Goal: Book appointment/travel/reservation

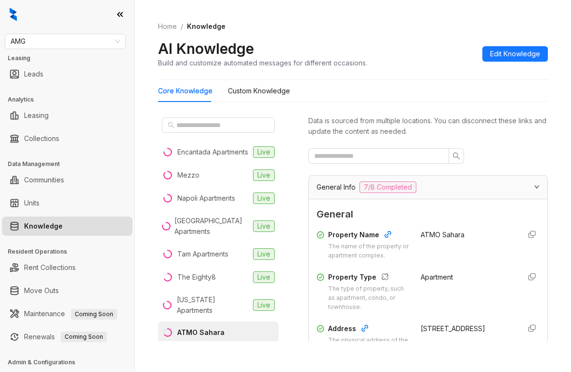
drag, startPoint x: 501, startPoint y: 17, endPoint x: 430, endPoint y: 22, distance: 70.9
click at [501, 17] on div "Home / Knowledge AI Knowledge Build and customize automated messages for differ…" at bounding box center [353, 45] width 390 height 70
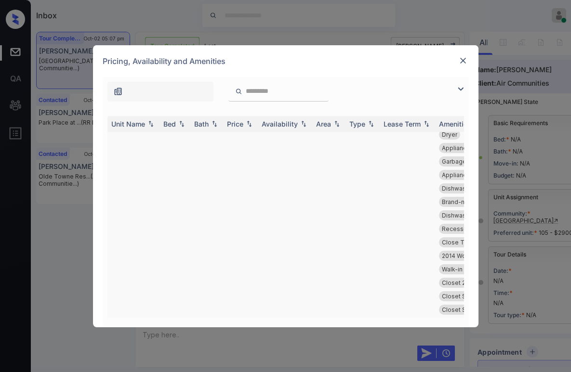
scroll to position [6053, 0]
click at [461, 60] on img at bounding box center [463, 61] width 10 height 10
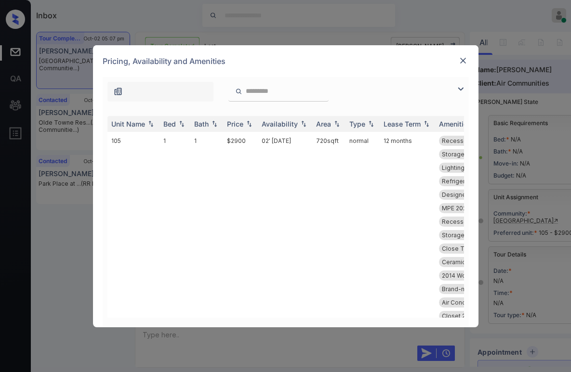
scroll to position [10017, 0]
click at [258, 95] on input "search" at bounding box center [284, 91] width 79 height 8
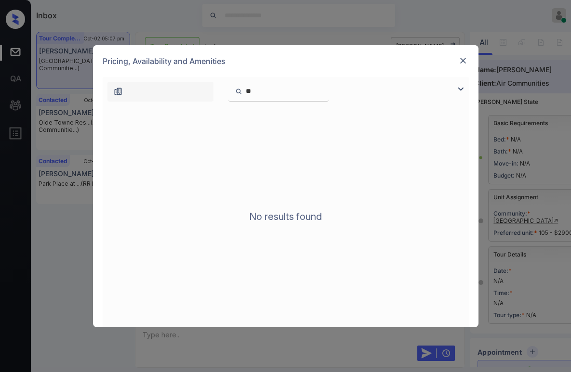
type input "*"
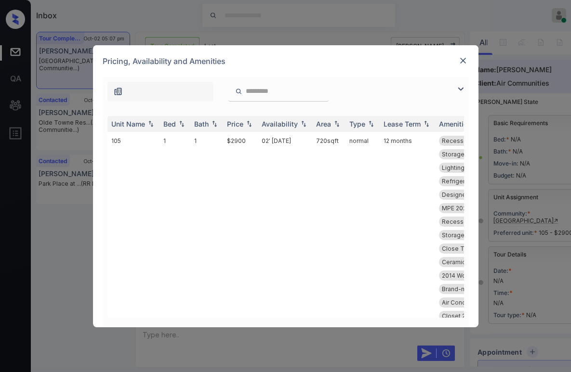
drag, startPoint x: 276, startPoint y: 93, endPoint x: 233, endPoint y: 93, distance: 42.9
click at [233, 93] on div at bounding box center [278, 92] width 100 height 20
click at [324, 94] on input "search" at bounding box center [284, 91] width 79 height 8
drag, startPoint x: 461, startPoint y: 90, endPoint x: 174, endPoint y: 134, distance: 290.4
click at [460, 90] on img at bounding box center [461, 89] width 12 height 12
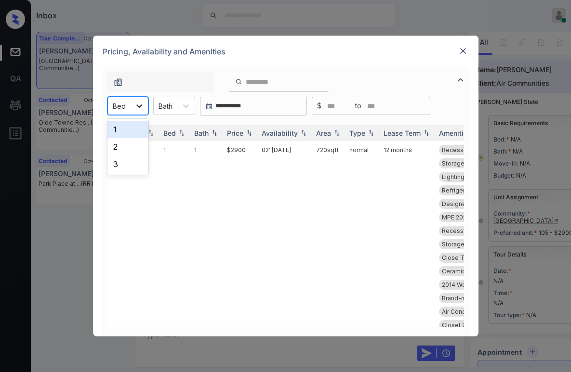
click at [136, 107] on icon at bounding box center [139, 106] width 10 height 10
click at [232, 106] on input "**********" at bounding box center [257, 107] width 89 height 8
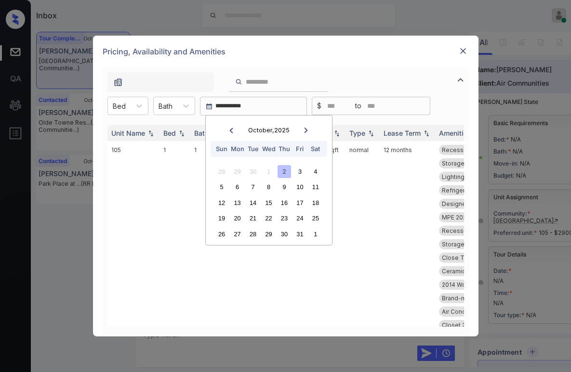
click at [305, 129] on icon at bounding box center [305, 130] width 3 height 5
click at [314, 174] on div "1" at bounding box center [315, 171] width 13 height 13
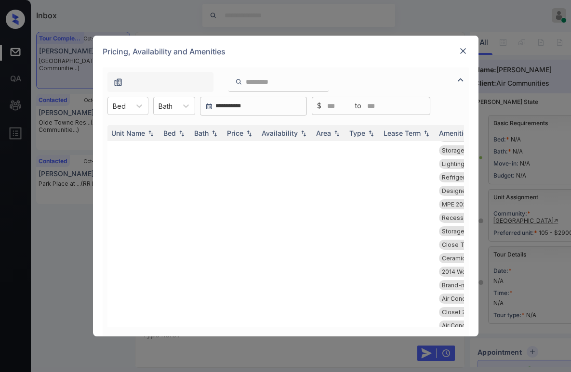
scroll to position [0, 0]
click at [464, 53] on img at bounding box center [463, 51] width 10 height 10
click at [137, 101] on icon at bounding box center [139, 106] width 10 height 10
click at [117, 128] on div "1" at bounding box center [127, 129] width 41 height 17
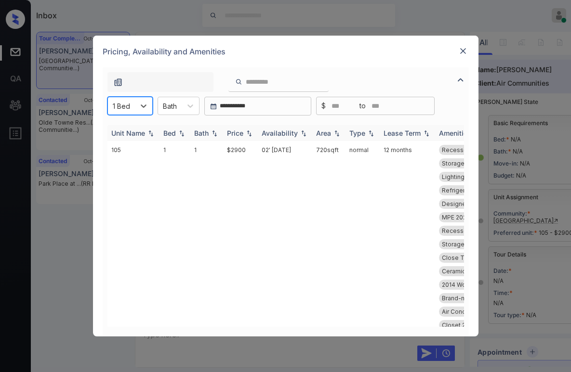
click at [277, 134] on div "Availability" at bounding box center [280, 133] width 36 height 8
click at [282, 132] on div "Availability" at bounding box center [280, 133] width 36 height 8
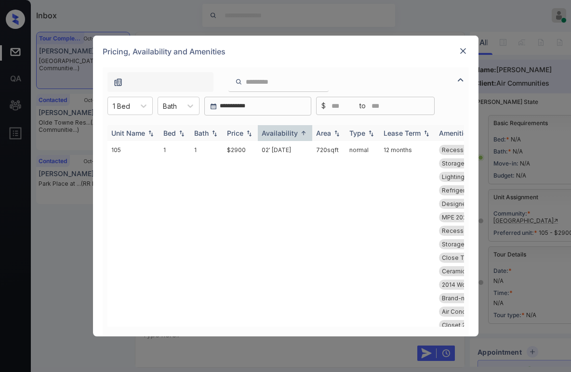
click at [282, 132] on div "Availability" at bounding box center [280, 133] width 36 height 8
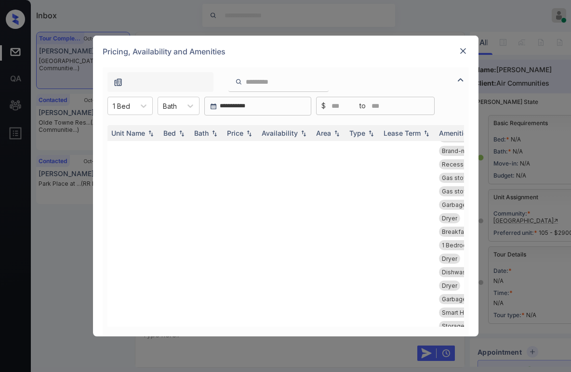
drag, startPoint x: 265, startPoint y: 108, endPoint x: 57, endPoint y: 97, distance: 208.8
click at [57, 97] on div "**********" at bounding box center [285, 186] width 571 height 372
type input "**********"
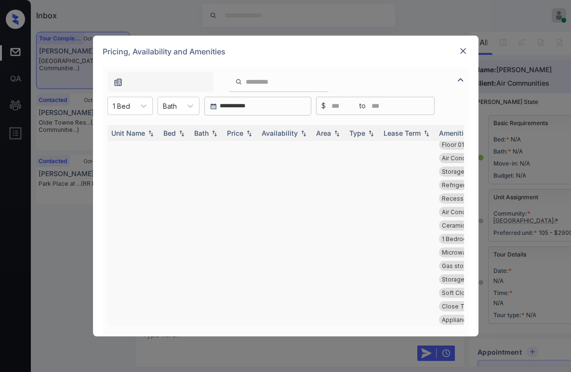
scroll to position [1337, 0]
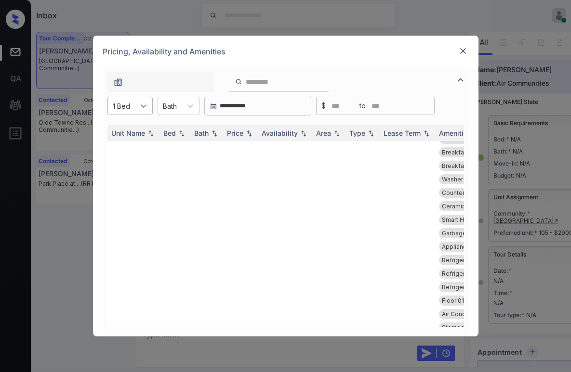
click at [144, 110] on icon at bounding box center [144, 106] width 10 height 10
click at [130, 146] on div "2" at bounding box center [129, 146] width 45 height 17
click at [275, 134] on div "Availability" at bounding box center [280, 133] width 36 height 8
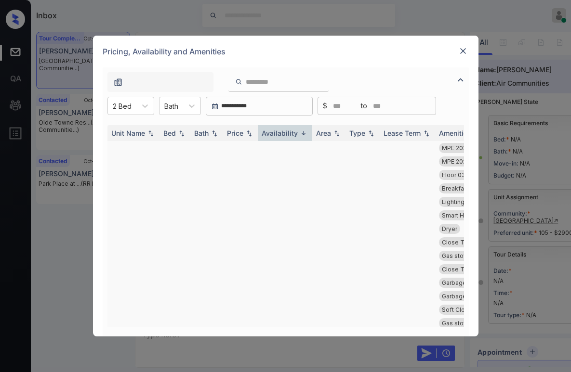
scroll to position [0, 0]
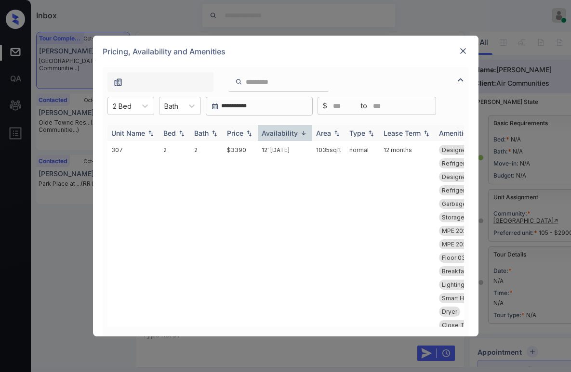
click at [282, 137] on div "Availability" at bounding box center [280, 133] width 36 height 8
click at [283, 133] on div "Availability" at bounding box center [280, 133] width 36 height 8
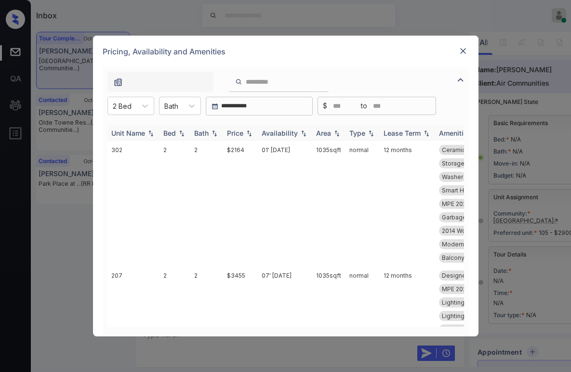
click at [283, 133] on div "Availability" at bounding box center [280, 133] width 36 height 8
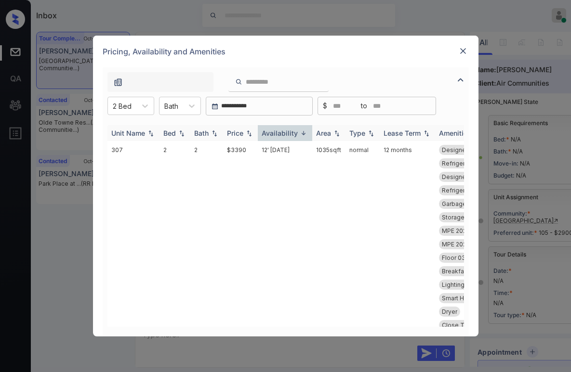
click at [283, 133] on div "Availability" at bounding box center [280, 133] width 36 height 8
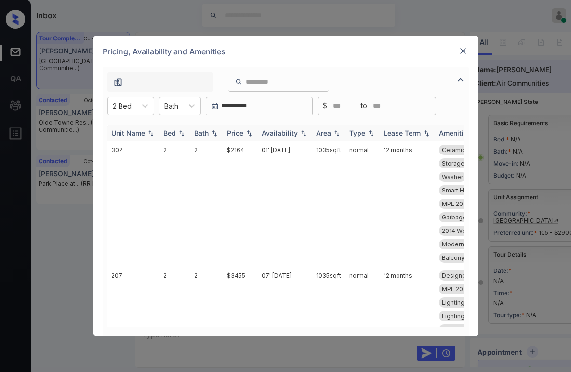
click at [283, 133] on div "Availability" at bounding box center [280, 133] width 36 height 8
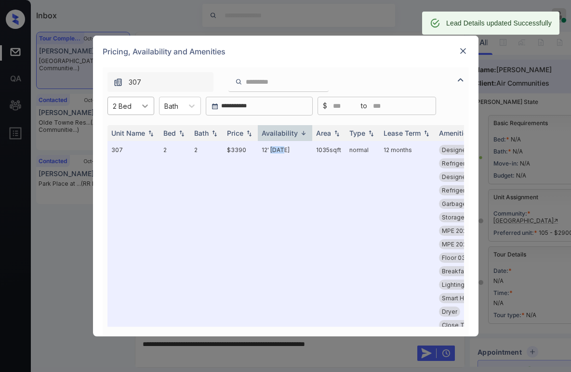
click at [138, 110] on div at bounding box center [144, 105] width 17 height 17
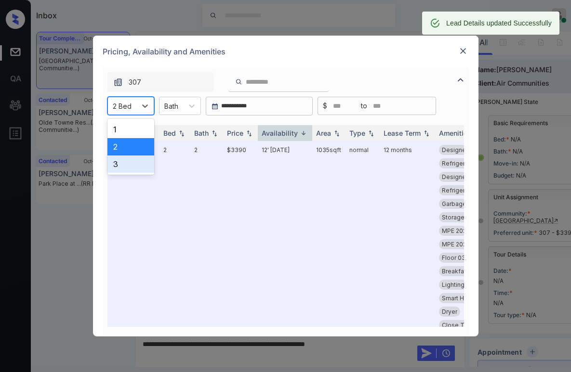
click at [118, 159] on div "3" at bounding box center [130, 164] width 47 height 17
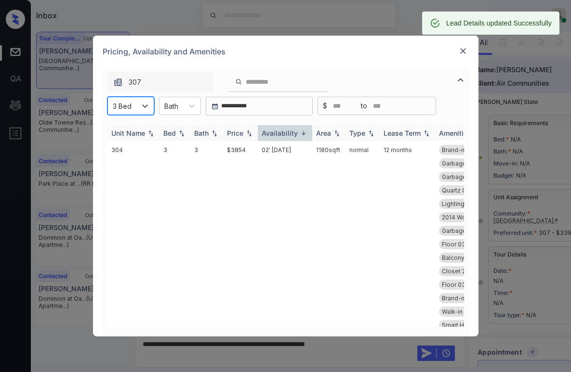
click at [280, 135] on div "Availability" at bounding box center [280, 133] width 36 height 8
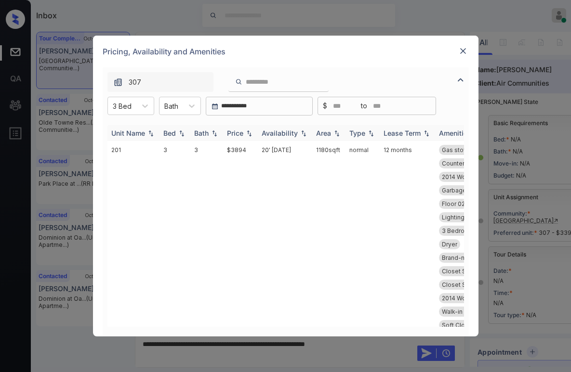
click at [281, 135] on div "Availability" at bounding box center [280, 133] width 36 height 8
click at [284, 133] on div "Availability" at bounding box center [280, 133] width 36 height 8
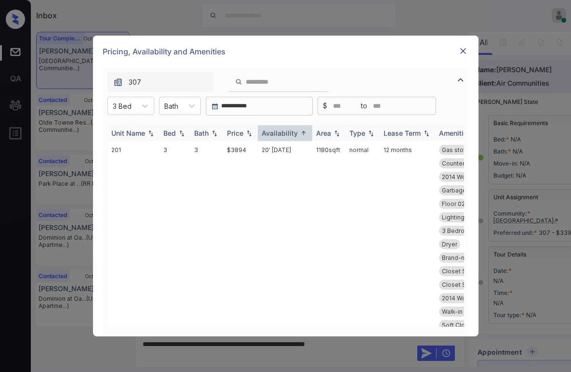
click at [284, 133] on div "Availability" at bounding box center [280, 133] width 36 height 8
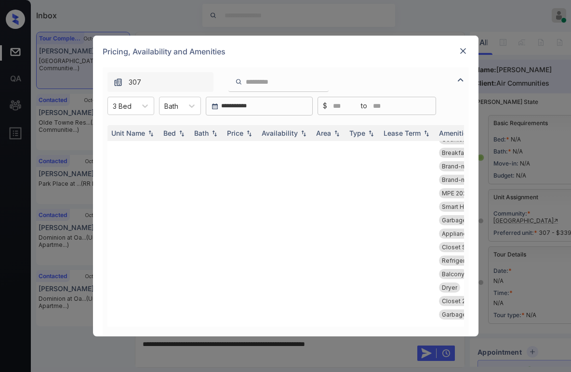
scroll to position [1782, 0]
click at [140, 110] on icon at bounding box center [145, 106] width 10 height 10
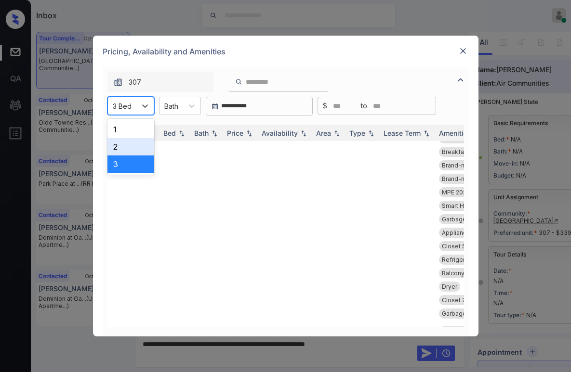
click at [123, 144] on div "2" at bounding box center [130, 146] width 47 height 17
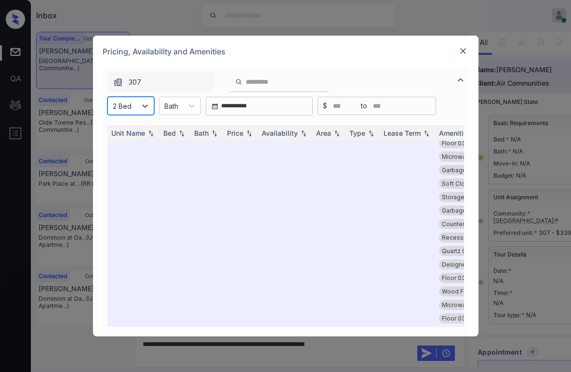
scroll to position [3184, 0]
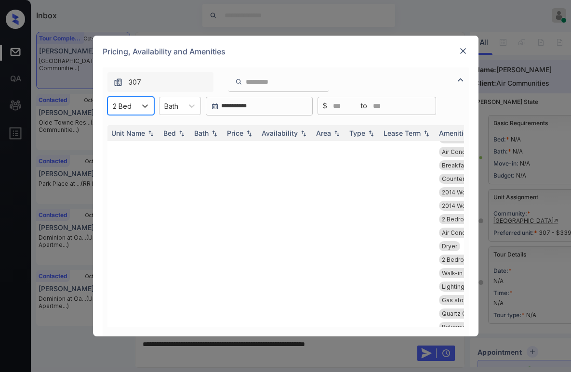
click at [460, 49] on img at bounding box center [463, 51] width 10 height 10
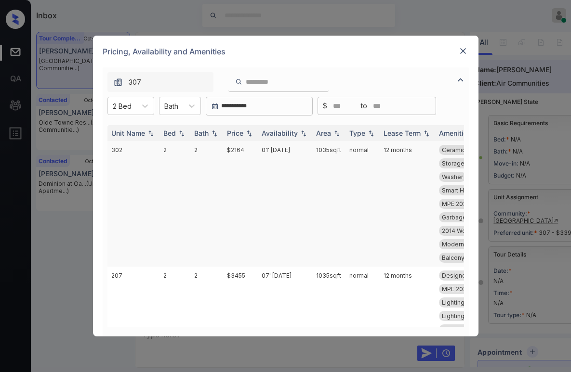
scroll to position [9983, 0]
click at [146, 107] on icon at bounding box center [145, 106] width 10 height 10
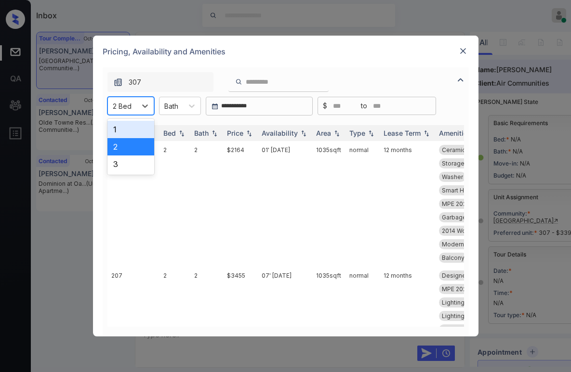
click at [124, 130] on div "1" at bounding box center [130, 129] width 47 height 17
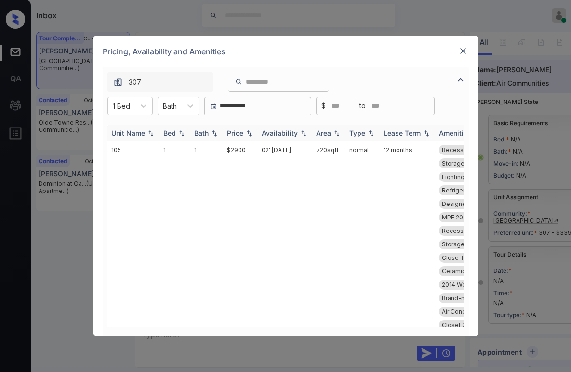
click at [244, 131] on div "Price" at bounding box center [240, 133] width 27 height 8
click at [272, 132] on div "Availability" at bounding box center [280, 133] width 36 height 8
click at [282, 133] on div "Availability" at bounding box center [280, 133] width 36 height 8
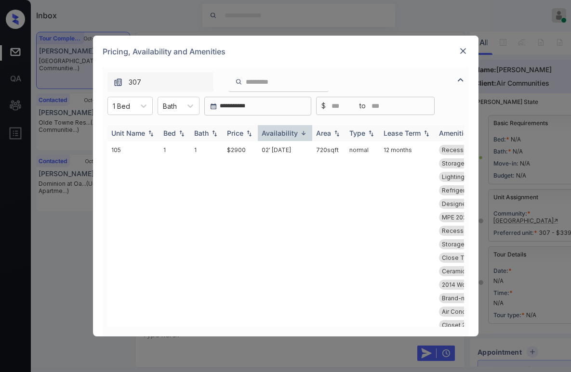
click at [282, 133] on div "Availability" at bounding box center [280, 133] width 36 height 8
drag, startPoint x: 282, startPoint y: 133, endPoint x: 265, endPoint y: 137, distance: 17.8
click at [282, 133] on div "Availability" at bounding box center [280, 133] width 36 height 8
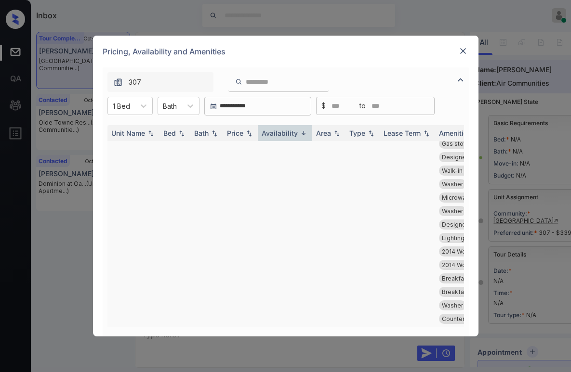
scroll to position [0, 0]
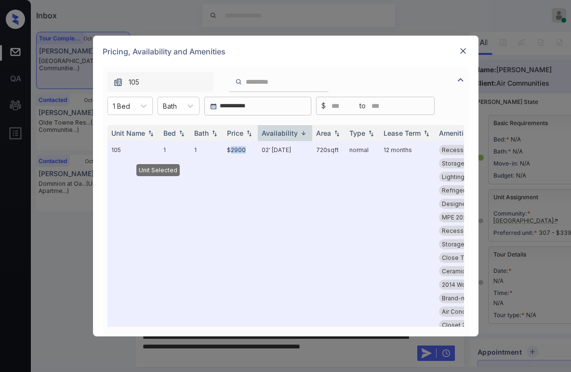
click at [463, 54] on img at bounding box center [463, 51] width 10 height 10
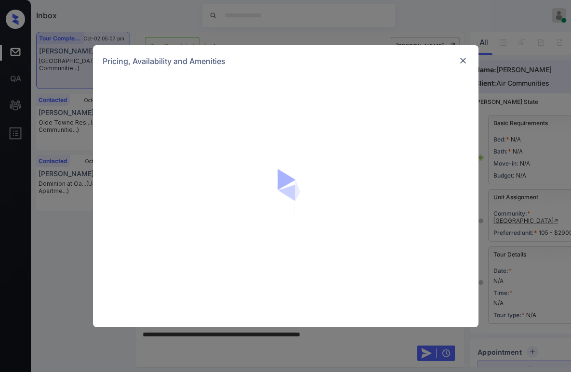
scroll to position [10031, 0]
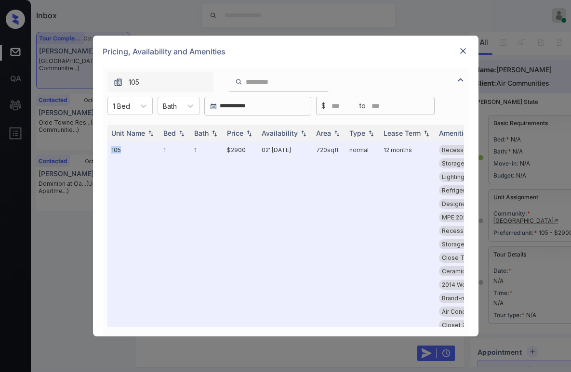
drag, startPoint x: 111, startPoint y: 149, endPoint x: 257, endPoint y: 118, distance: 149.1
copy td "105"
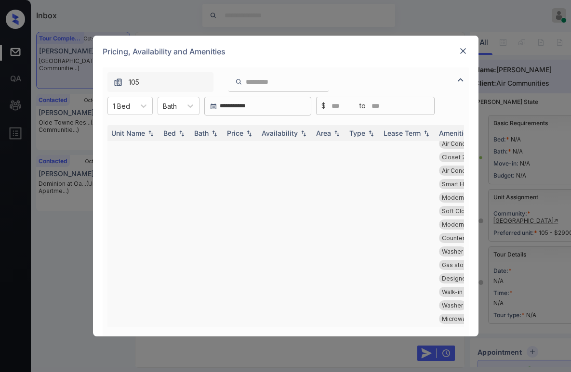
scroll to position [0, 0]
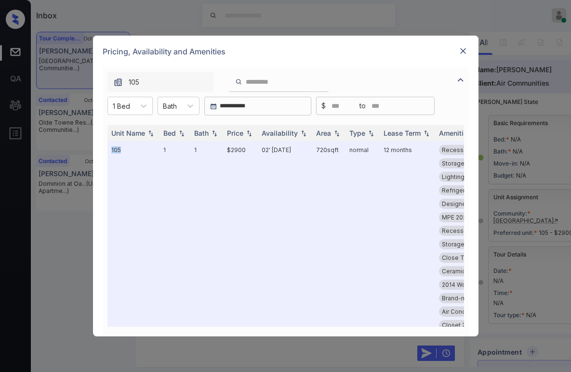
click at [460, 52] on img at bounding box center [463, 51] width 10 height 10
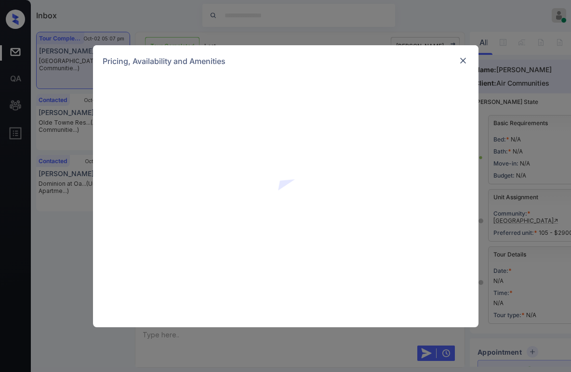
scroll to position [10132, 0]
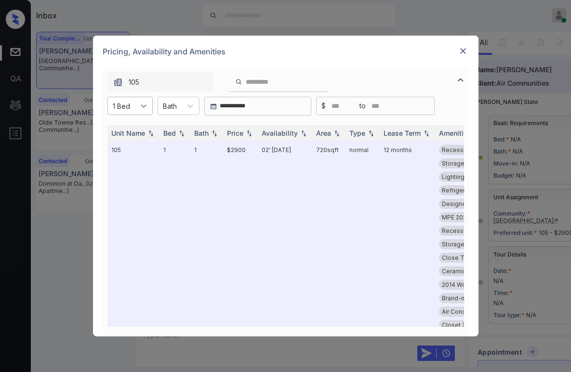
click at [137, 112] on div at bounding box center [143, 105] width 17 height 17
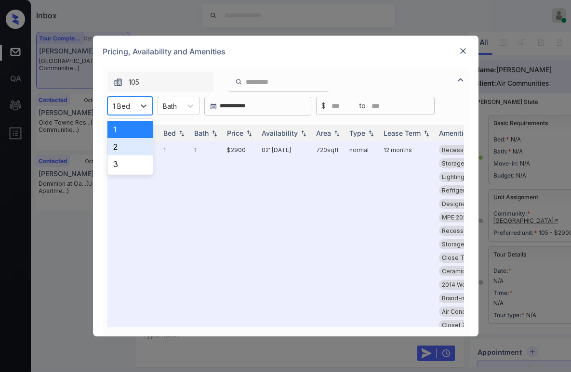
click at [125, 143] on div "2" at bounding box center [129, 146] width 45 height 17
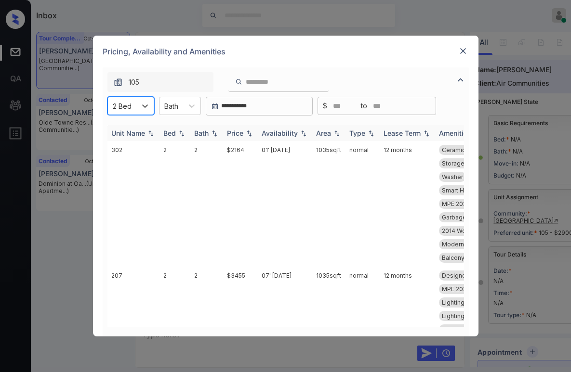
click at [288, 131] on div "Availability" at bounding box center [280, 133] width 36 height 8
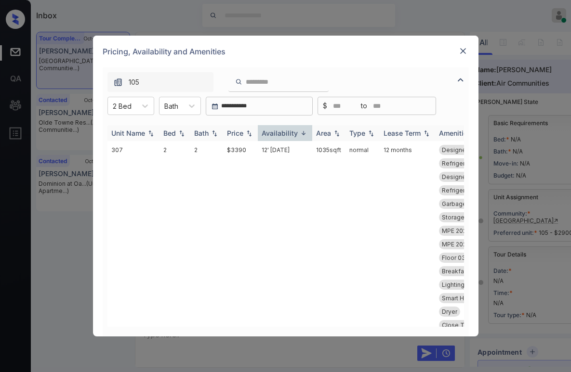
click at [288, 133] on div "Availability" at bounding box center [280, 133] width 36 height 8
click at [287, 131] on div "Availability" at bounding box center [280, 133] width 36 height 8
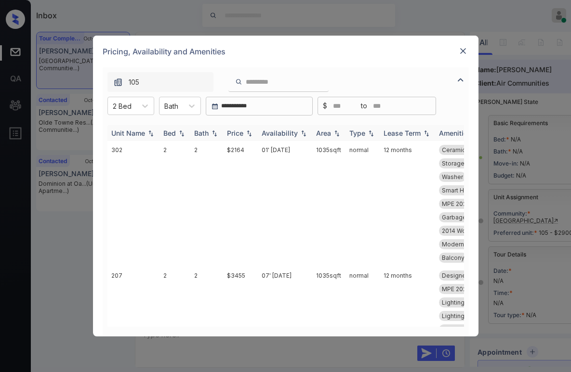
click at [281, 136] on div "Availability" at bounding box center [280, 133] width 36 height 8
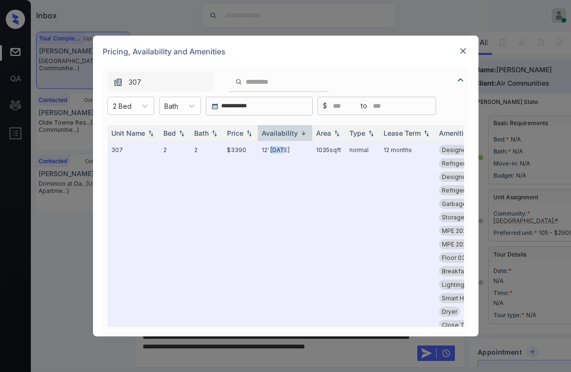
click at [462, 52] on img at bounding box center [463, 51] width 10 height 10
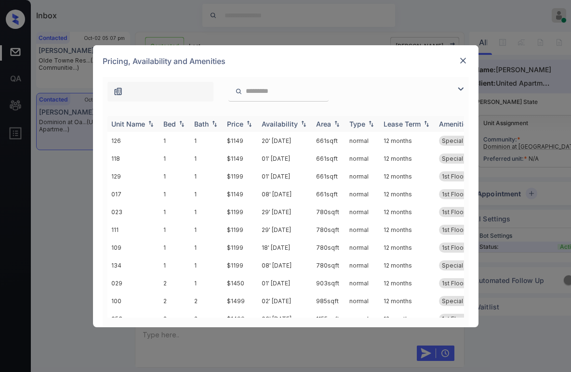
scroll to position [368, 0]
click at [459, 89] on img at bounding box center [461, 89] width 12 height 12
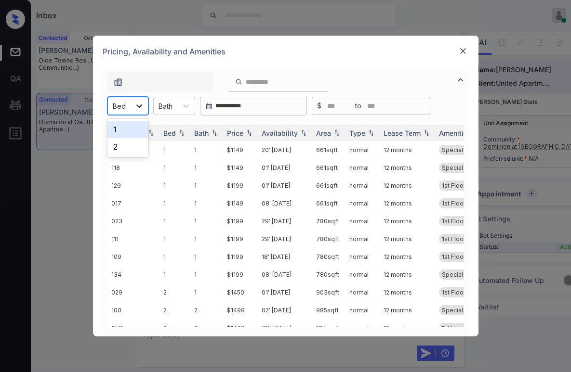
click at [141, 105] on icon at bounding box center [139, 106] width 6 height 3
click at [138, 135] on div "1" at bounding box center [127, 129] width 41 height 17
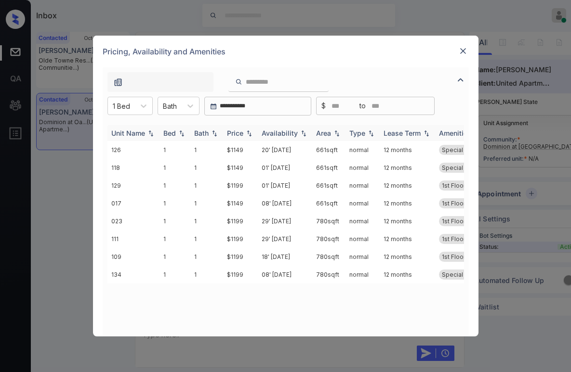
click at [238, 134] on div "Price" at bounding box center [235, 133] width 16 height 8
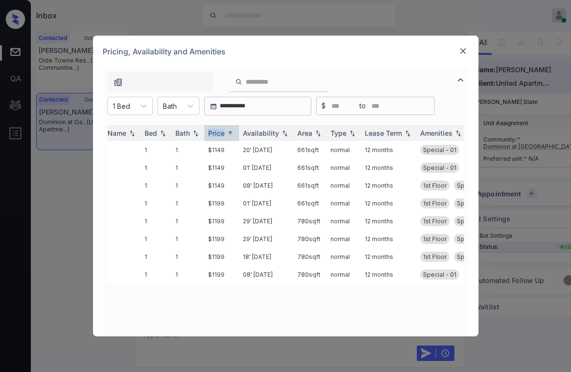
scroll to position [0, 0]
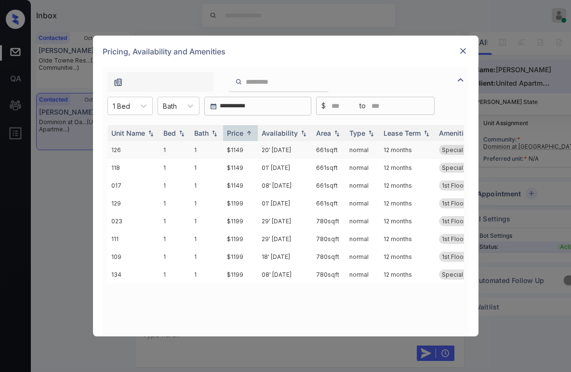
click at [239, 149] on td "$1149" at bounding box center [240, 150] width 35 height 18
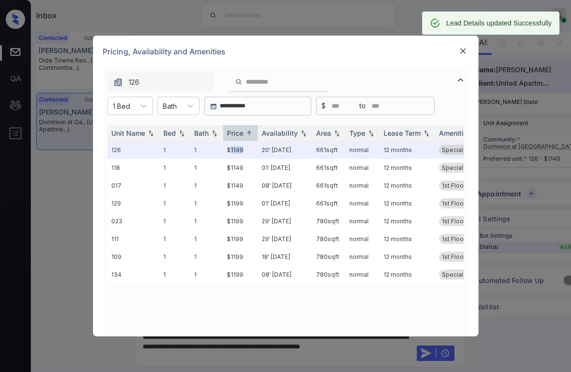
click at [465, 49] on img at bounding box center [463, 51] width 10 height 10
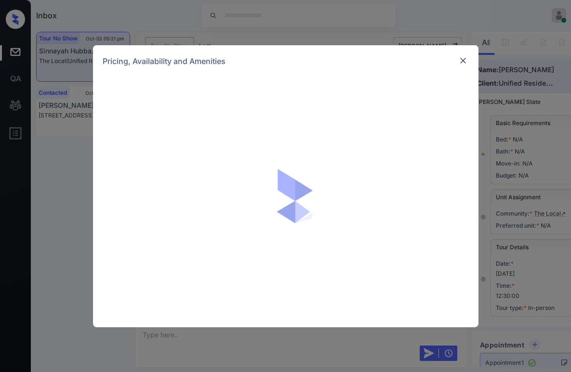
scroll to position [829, 0]
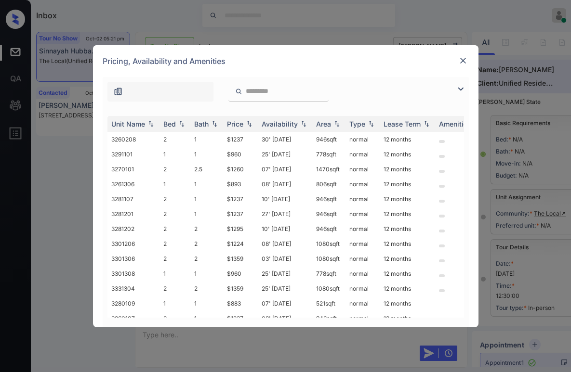
click at [462, 61] on img at bounding box center [463, 61] width 10 height 10
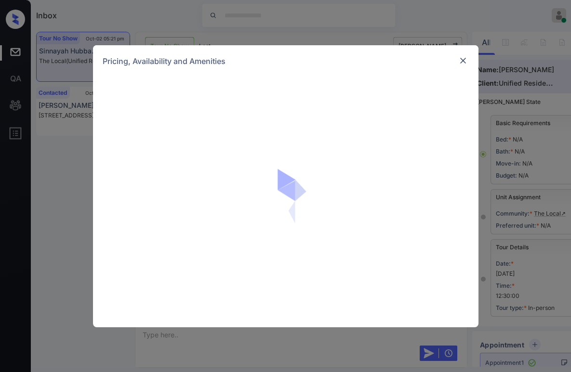
scroll to position [829, 0]
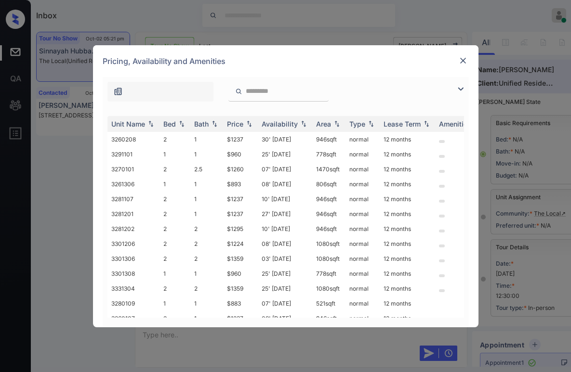
click at [457, 90] on img at bounding box center [461, 89] width 12 height 12
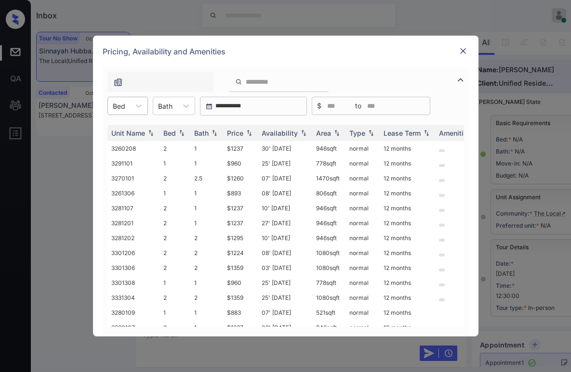
click at [112, 102] on div "Bed" at bounding box center [119, 106] width 22 height 14
click at [116, 140] on div "2" at bounding box center [127, 146] width 40 height 17
click at [243, 132] on div "Price" at bounding box center [235, 133] width 16 height 8
click at [242, 133] on div "Price" at bounding box center [235, 133] width 16 height 8
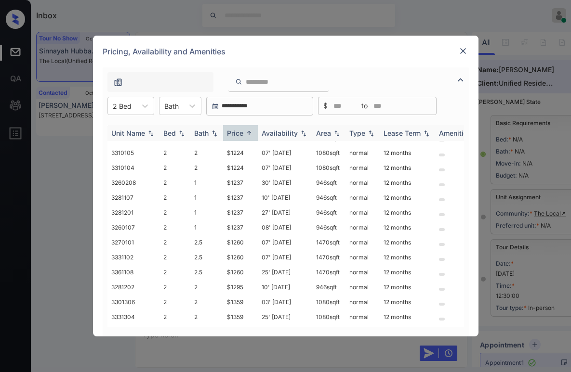
scroll to position [0, 0]
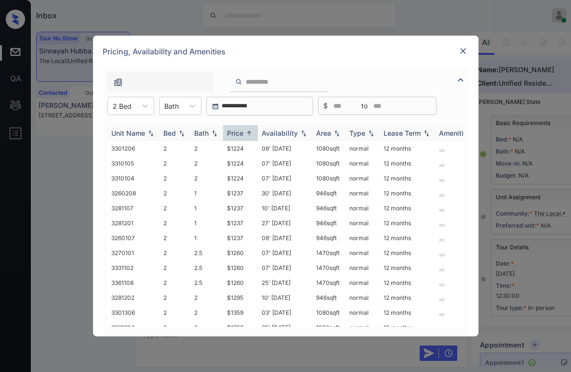
click at [242, 133] on div "Price" at bounding box center [235, 133] width 16 height 8
click at [246, 132] on img at bounding box center [249, 133] width 10 height 7
click at [245, 136] on img at bounding box center [249, 133] width 10 height 7
click at [246, 132] on img at bounding box center [249, 133] width 10 height 7
click at [246, 131] on img at bounding box center [249, 133] width 10 height 7
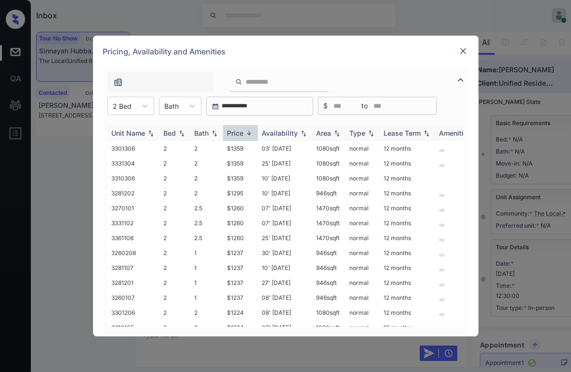
click at [246, 132] on img at bounding box center [249, 133] width 10 height 7
click at [238, 148] on td "$1224" at bounding box center [240, 148] width 35 height 15
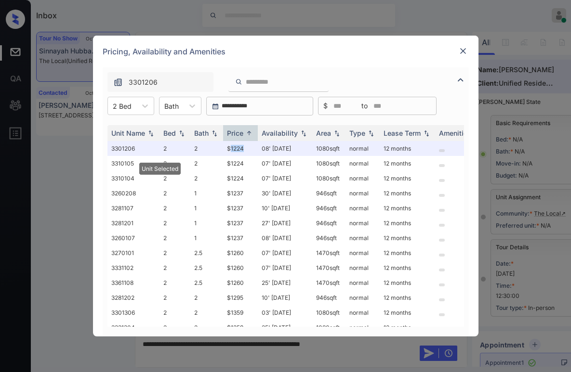
click at [463, 52] on img at bounding box center [463, 51] width 10 height 10
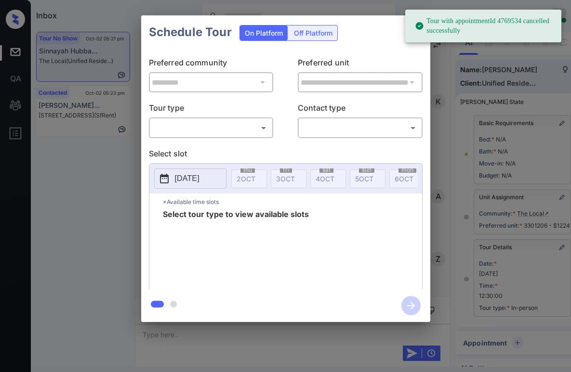
scroll to position [105, 0]
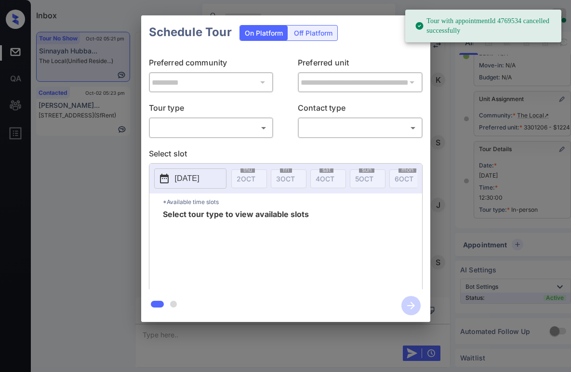
click at [222, 122] on body "Tour with appointmentId 4769534 cancelled successfully Inbox [PERSON_NAME] Onli…" at bounding box center [285, 186] width 571 height 372
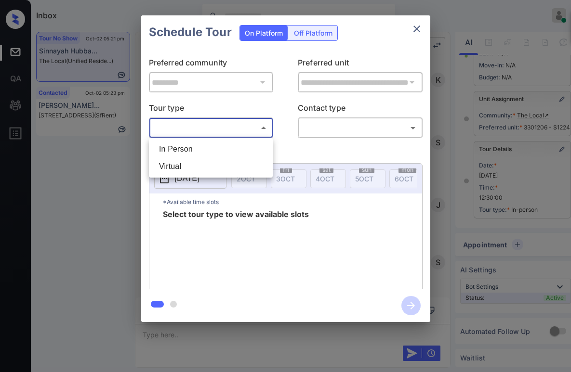
click at [196, 145] on li "In Person" at bounding box center [210, 149] width 119 height 17
type input "********"
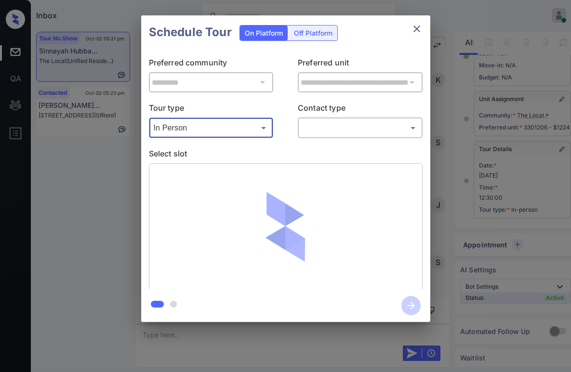
click at [325, 128] on body "Tour with appointmentId 4769534 cancelled successfully Inbox Paolo Gabriel Onli…" at bounding box center [285, 186] width 571 height 372
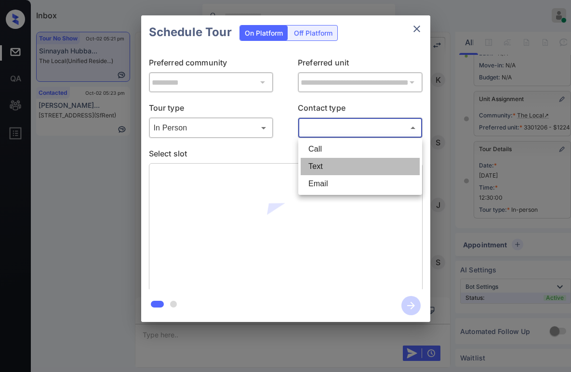
click at [319, 162] on li "Text" at bounding box center [360, 166] width 119 height 17
type input "****"
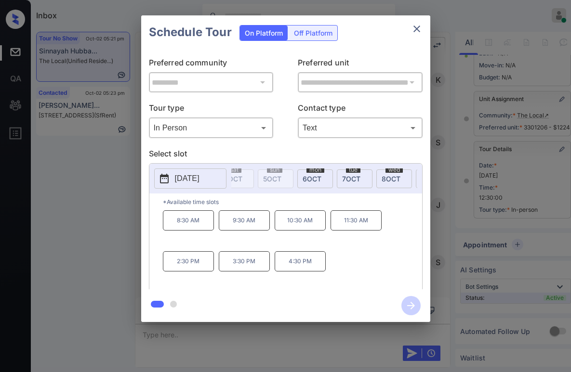
scroll to position [0, 99]
click at [304, 179] on span "[DATE]" at bounding box center [305, 179] width 19 height 8
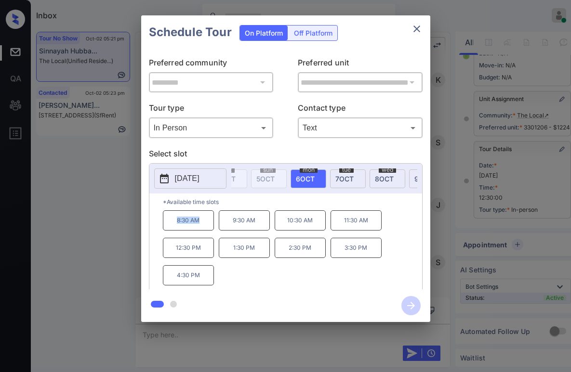
drag, startPoint x: 175, startPoint y: 226, endPoint x: 211, endPoint y: 228, distance: 36.6
click at [211, 228] on p "8:30 AM" at bounding box center [188, 220] width 51 height 20
copy p "8:30 AM"
click at [232, 208] on p "*Available time slots" at bounding box center [292, 202] width 259 height 17
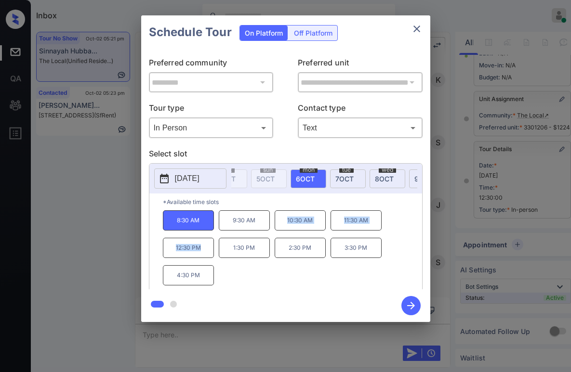
drag, startPoint x: 283, startPoint y: 224, endPoint x: 209, endPoint y: 254, distance: 80.6
click at [209, 254] on div "8:30 AM 9:30 AM 10:30 AM 11:30 AM 12:30 PM 1:30 PM 2:30 PM 3:30 PM 4:30 PM" at bounding box center [292, 248] width 259 height 77
copy div "10:30 AM 11:30 AM 12:30 PM"
click at [421, 28] on icon "close" at bounding box center [417, 29] width 12 height 12
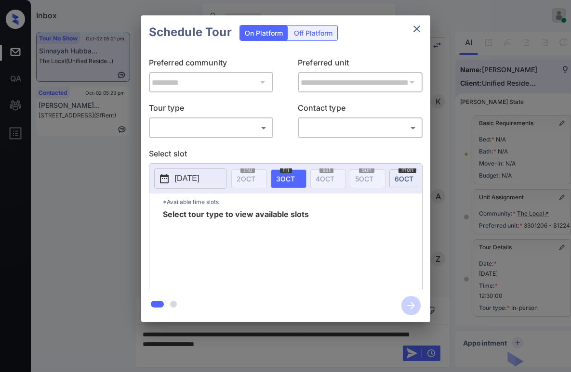
scroll to position [6266, 0]
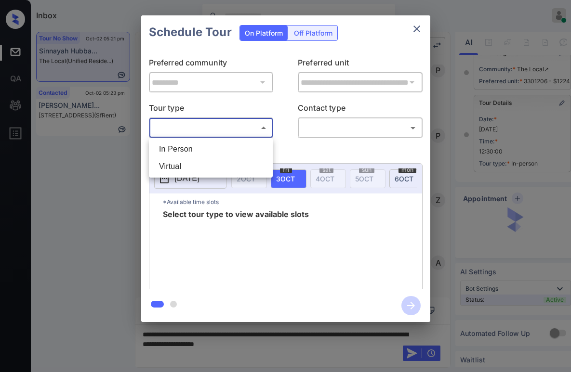
click at [204, 128] on body "Inbox Paolo Gabriel Online Set yourself offline Set yourself on break Profile S…" at bounding box center [285, 186] width 571 height 372
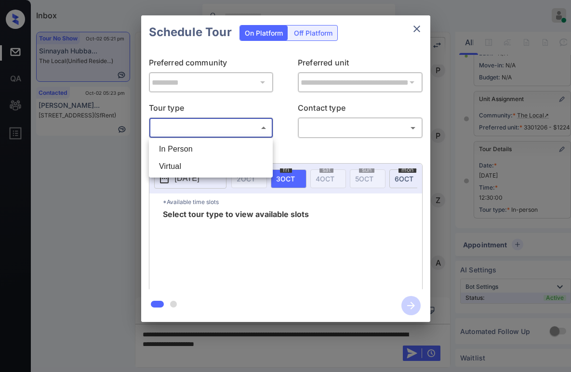
click at [197, 144] on li "In Person" at bounding box center [210, 149] width 119 height 17
type input "********"
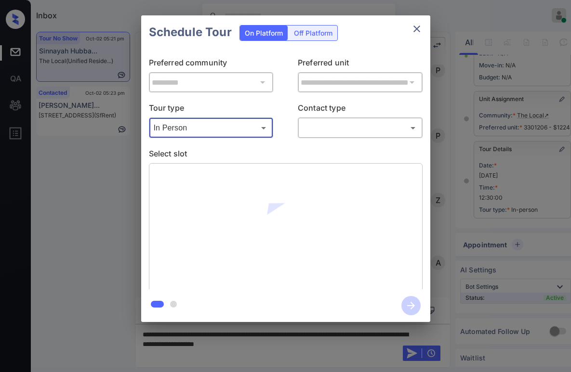
click at [334, 125] on body "Inbox Paolo Gabriel Online Set yourself offline Set yourself on break Profile S…" at bounding box center [285, 186] width 571 height 372
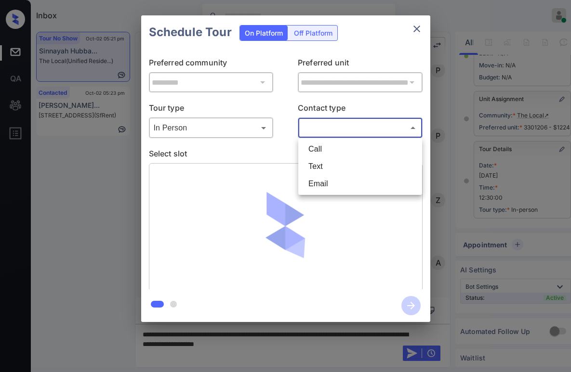
click at [325, 174] on ul "Call Text Email" at bounding box center [360, 166] width 124 height 57
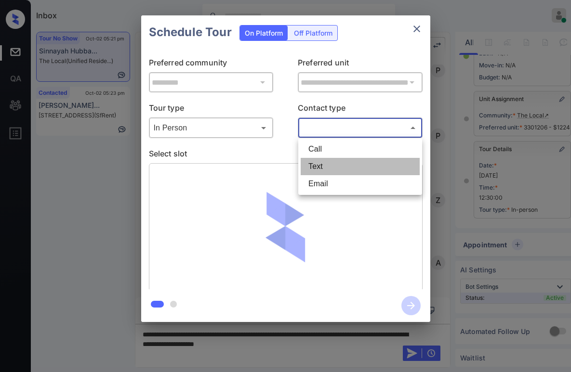
click at [329, 166] on li "Text" at bounding box center [360, 166] width 119 height 17
type input "****"
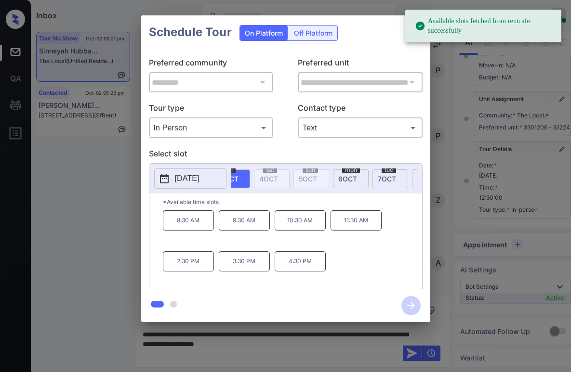
scroll to position [0, 71]
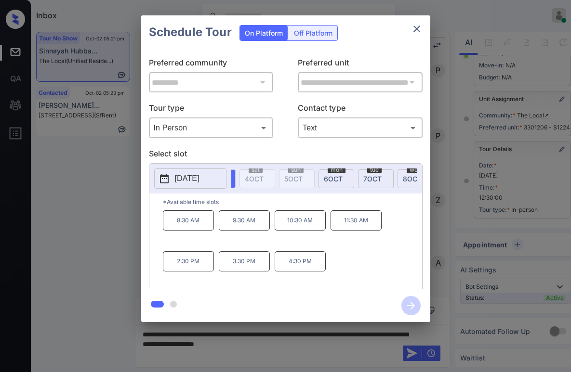
click at [328, 178] on span "6 OCT" at bounding box center [333, 179] width 19 height 8
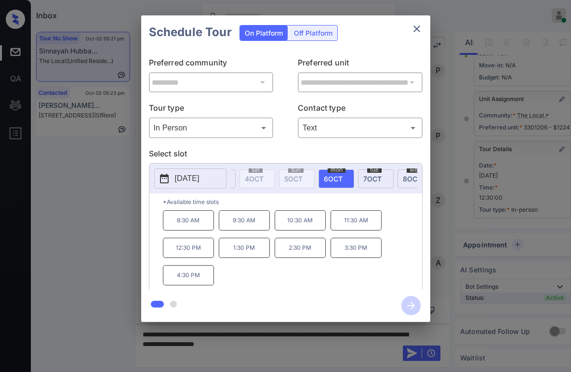
click at [416, 32] on icon "close" at bounding box center [417, 29] width 12 height 12
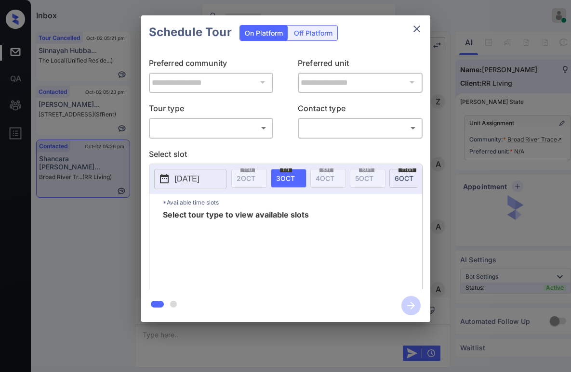
scroll to position [2578, 0]
click at [235, 122] on body "Inbox [PERSON_NAME] Online Set yourself offline Set yourself on break Profile S…" at bounding box center [285, 186] width 571 height 372
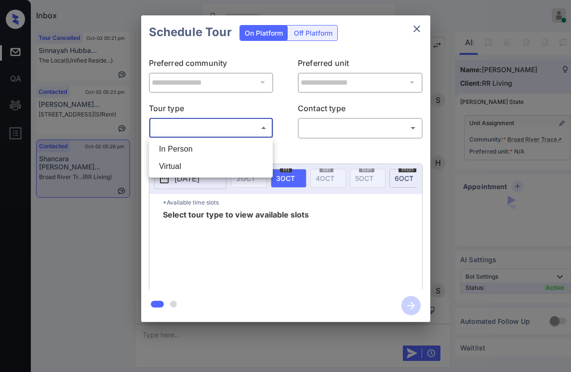
click at [223, 160] on li "Virtual" at bounding box center [210, 166] width 119 height 17
type input "*******"
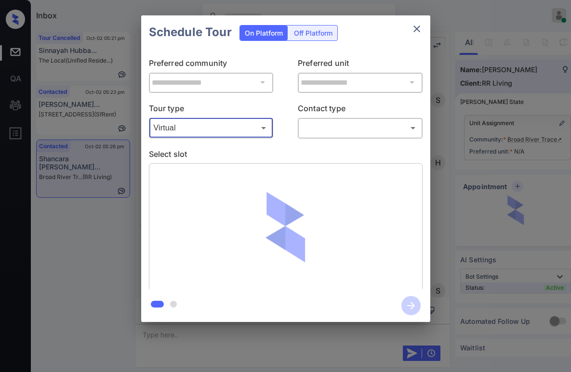
click at [325, 125] on body "Inbox [PERSON_NAME] Online Set yourself offline Set yourself on break Profile S…" at bounding box center [285, 186] width 571 height 372
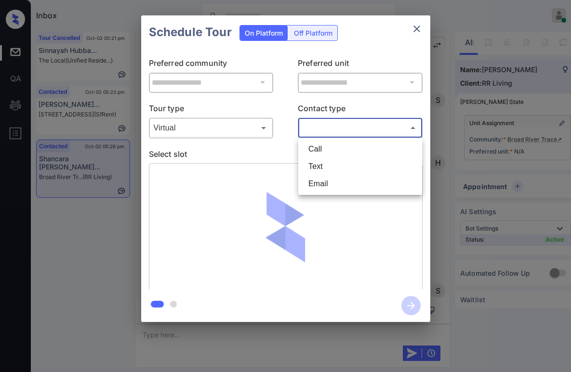
click at [325, 167] on li "Text" at bounding box center [360, 166] width 119 height 17
type input "****"
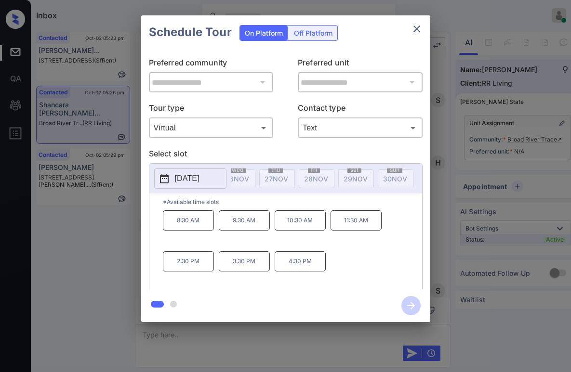
scroll to position [0, 0]
click at [413, 32] on icon "close" at bounding box center [417, 29] width 12 height 12
